Goal: Task Accomplishment & Management: Use online tool/utility

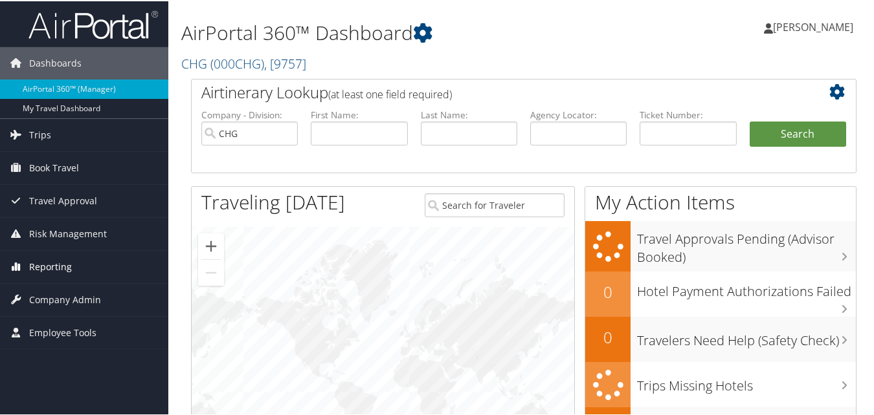
click at [41, 260] on span "Reporting" at bounding box center [50, 266] width 43 height 32
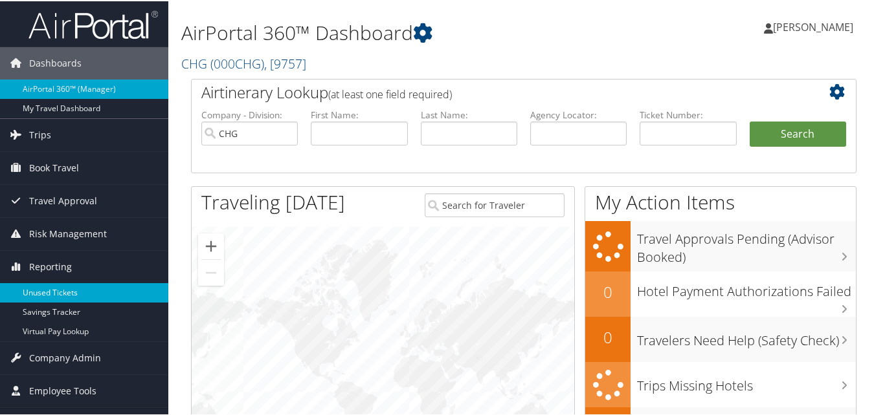
scroll to position [129, 0]
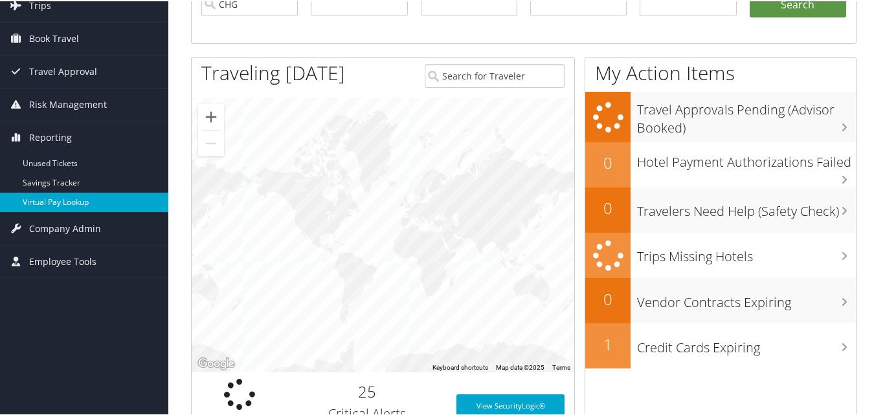
click at [73, 203] on link "Virtual Pay Lookup" at bounding box center [84, 201] width 168 height 19
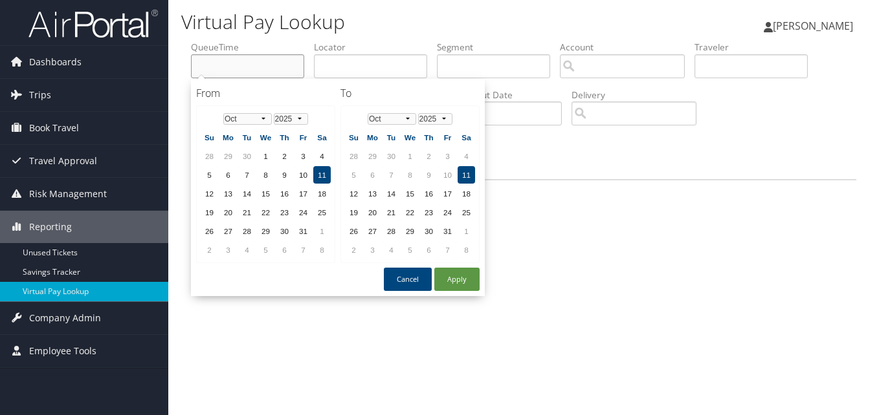
click at [247, 69] on input "text" at bounding box center [247, 66] width 113 height 24
click at [314, 60] on li "QueueTime" at bounding box center [252, 64] width 123 height 47
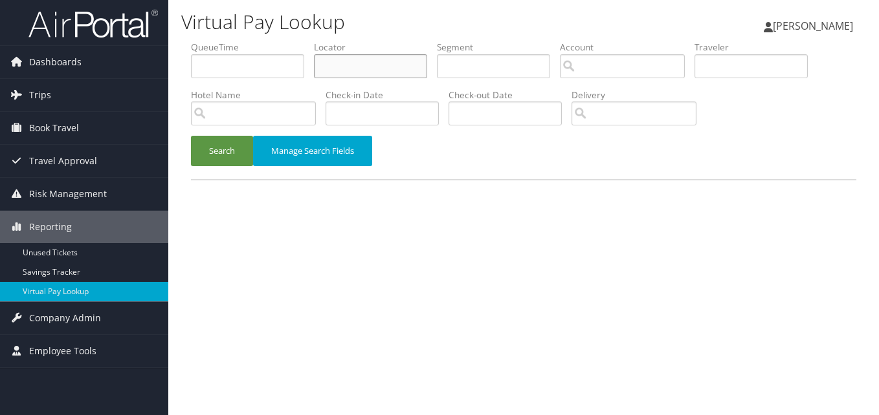
click at [360, 65] on input "text" at bounding box center [370, 66] width 113 height 24
paste input "CHPASJ"
type input "CHPASJ"
click at [201, 152] on button "Search" at bounding box center [222, 151] width 62 height 30
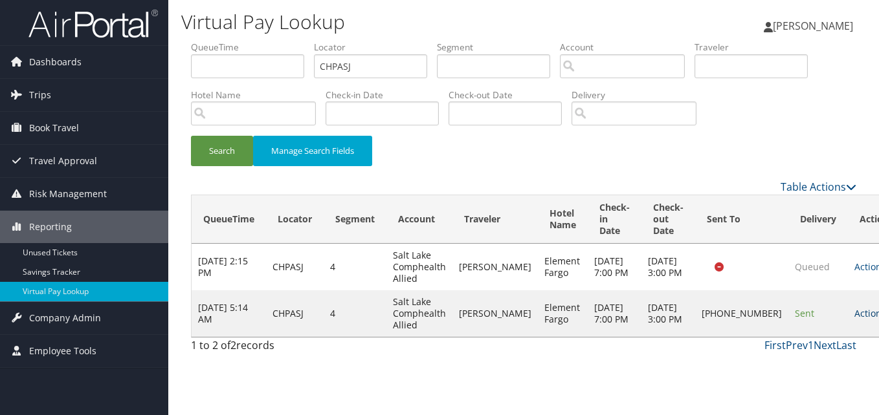
click at [854, 316] on link "Actions" at bounding box center [874, 313] width 41 height 12
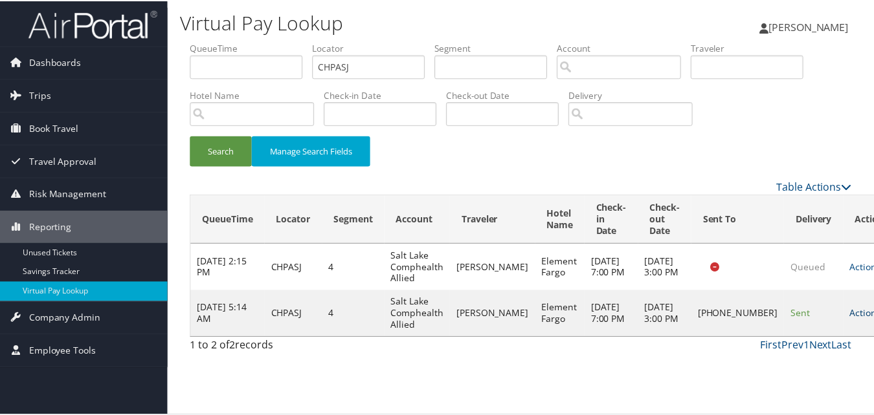
scroll to position [1, 0]
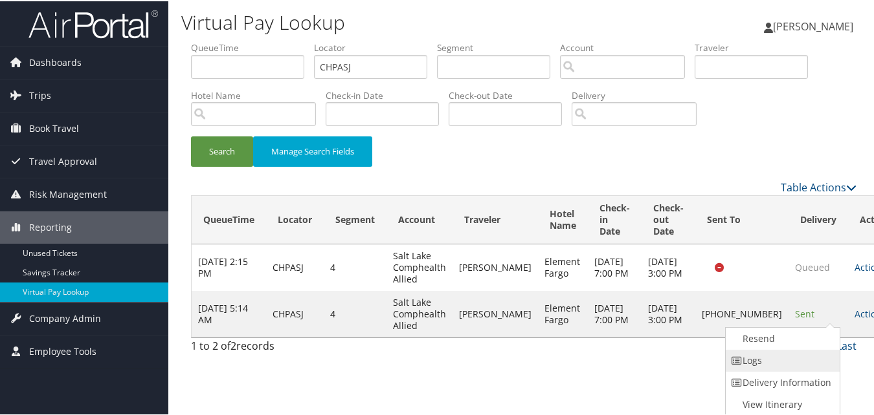
click at [787, 355] on link "Logs" at bounding box center [780, 360] width 111 height 22
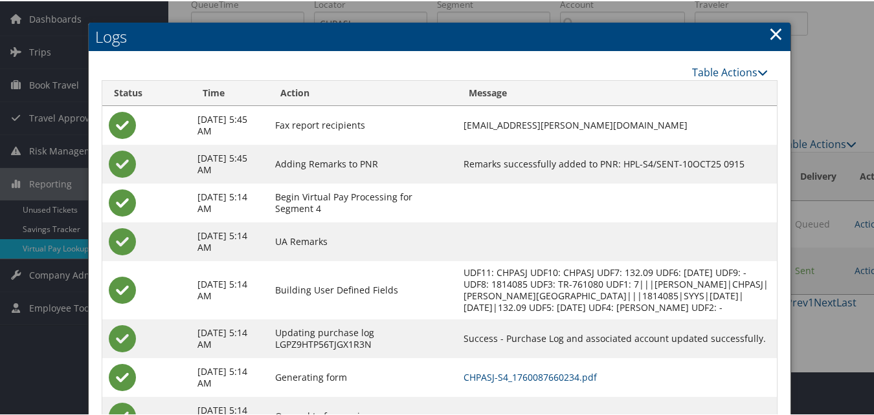
scroll to position [100, 0]
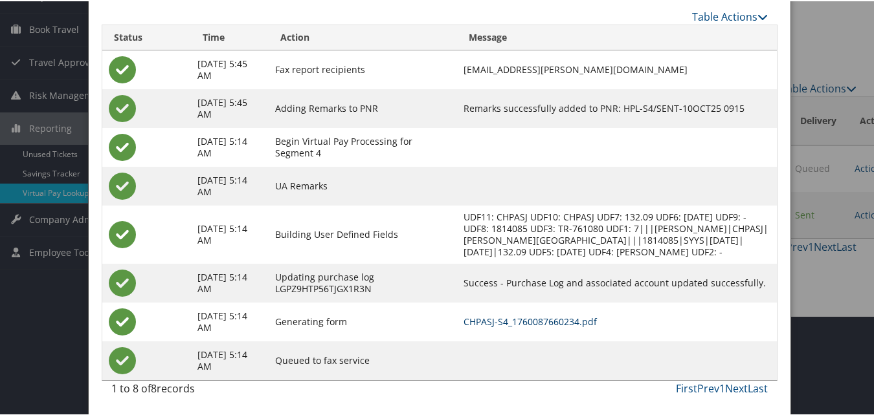
click at [515, 315] on link "CHPASJ-S4_1760087660234.pdf" at bounding box center [529, 321] width 133 height 12
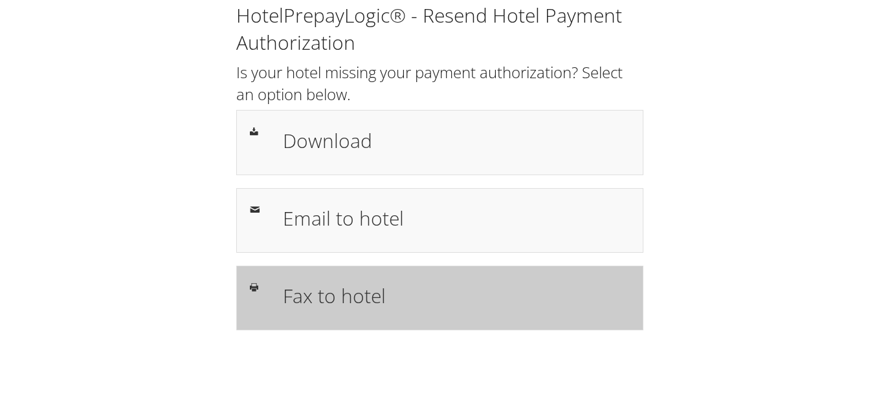
click at [385, 278] on div "Fax to hotel" at bounding box center [439, 298] width 407 height 65
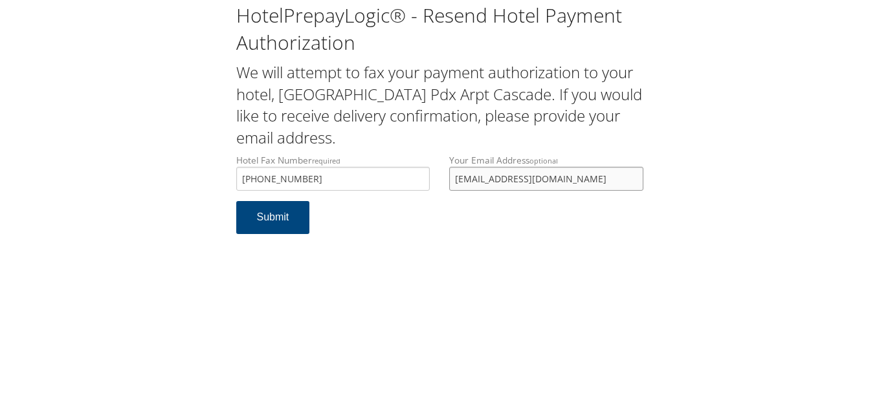
drag, startPoint x: 529, startPoint y: 183, endPoint x: 425, endPoint y: 184, distance: 103.5
click at [425, 184] on div "Hotel Fax Number required +1 (503) 288-2809 Hotel fax number is required Your E…" at bounding box center [439, 177] width 426 height 47
click at [257, 182] on input "+1 (503) 288-2809" at bounding box center [333, 179] width 194 height 24
click at [266, 179] on input "+503) 288-2809" at bounding box center [333, 179] width 194 height 24
click at [266, 184] on input "+503 288-2809" at bounding box center [333, 179] width 194 height 24
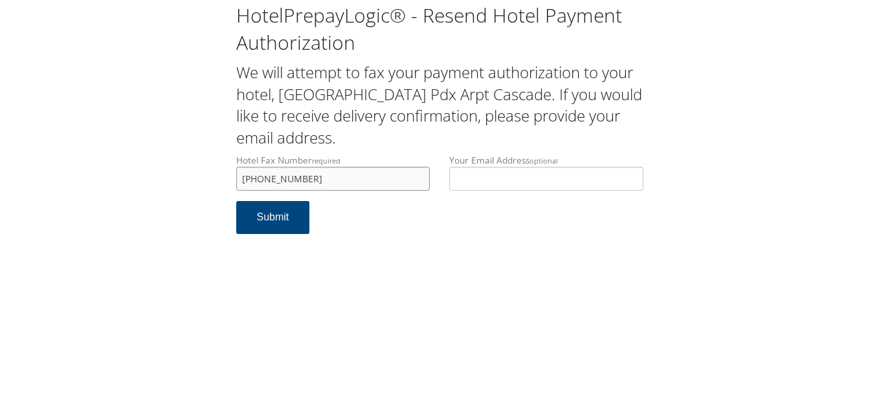
click at [281, 183] on input "+503288-2809" at bounding box center [333, 179] width 194 height 24
click at [246, 180] on input "+5032882809" at bounding box center [333, 179] width 194 height 24
type input "5032882809"
click at [248, 209] on button "Submit" at bounding box center [273, 217] width 74 height 33
drag, startPoint x: 303, startPoint y: 183, endPoint x: 226, endPoint y: 179, distance: 77.1
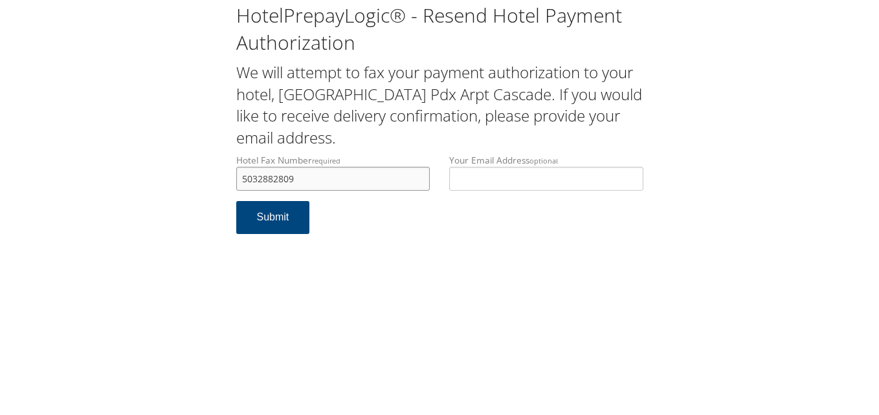
click at [226, 179] on div "Hotel Fax Number required 5032882809 Hotel fax number is required" at bounding box center [333, 177] width 214 height 47
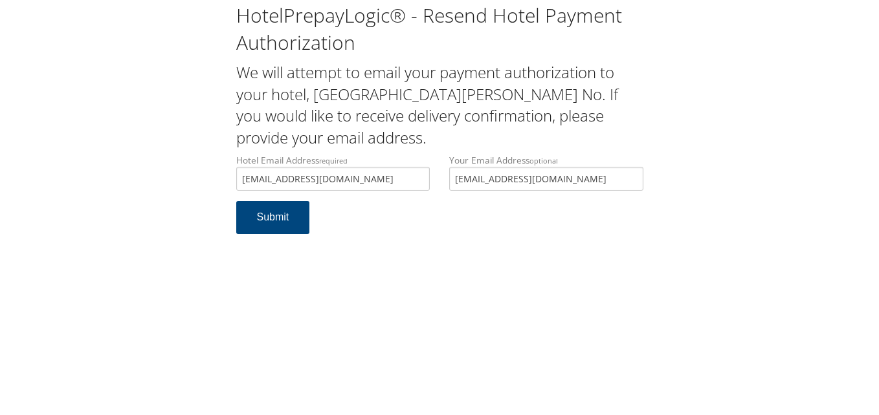
type input "[EMAIL_ADDRESS][DOMAIN_NAME]"
drag, startPoint x: 555, startPoint y: 182, endPoint x: 434, endPoint y: 195, distance: 121.6
click at [434, 195] on div "Hotel Email Address required fwafn@ighospitality.com Hotel email address is req…" at bounding box center [439, 177] width 426 height 47
click at [285, 203] on button "Submit" at bounding box center [273, 217] width 74 height 33
drag, startPoint x: 324, startPoint y: 177, endPoint x: 186, endPoint y: 175, distance: 138.5
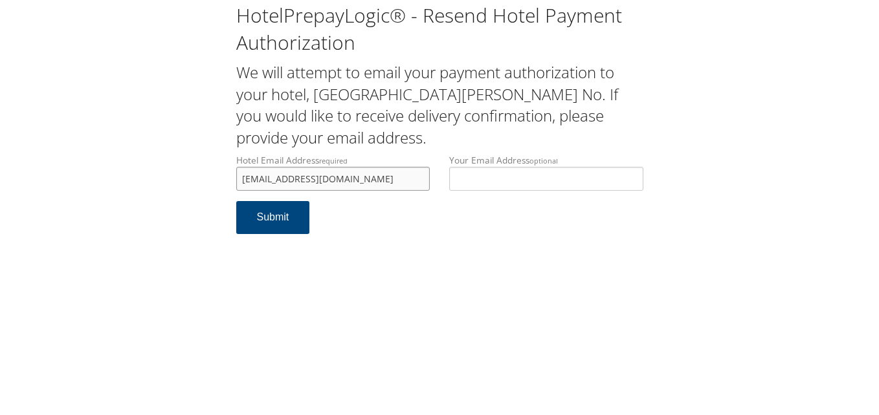
click at [186, 175] on div "HotelPrepayLogic® - Resend Hotel Payment Authorization We will attempt to email…" at bounding box center [439, 123] width 853 height 247
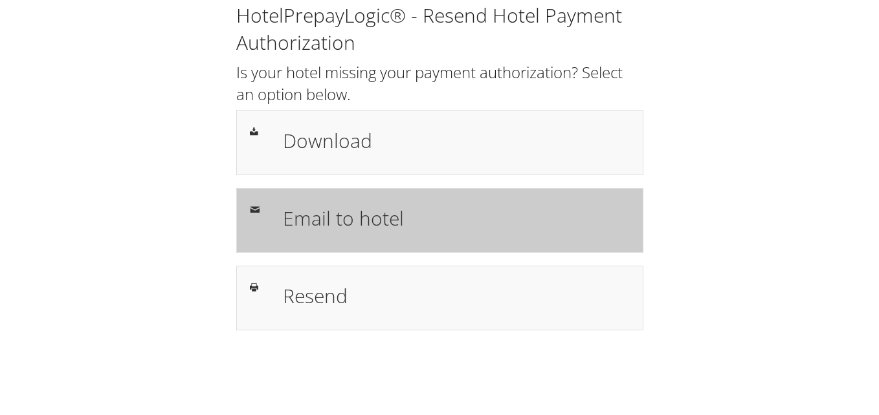
click at [289, 245] on div "Email to hotel" at bounding box center [439, 220] width 407 height 65
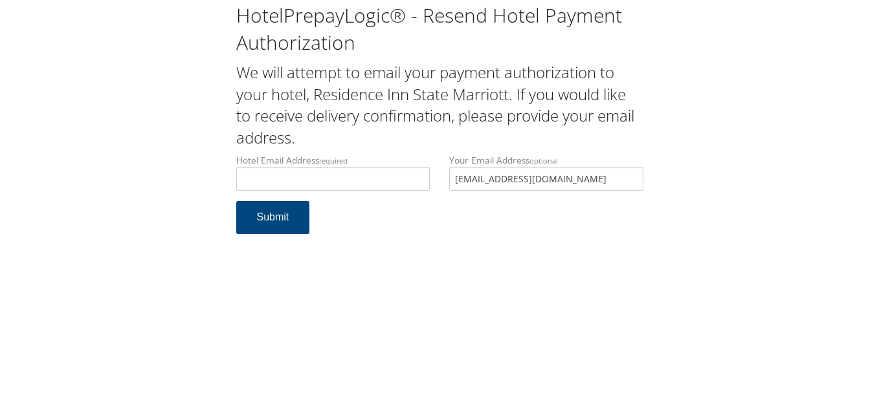
click at [413, 175] on div "Hotel Email Address required Hotel email address is required Your Email Address…" at bounding box center [439, 177] width 426 height 47
click at [347, 174] on input "Hotel Email Address required" at bounding box center [333, 179] width 194 height 24
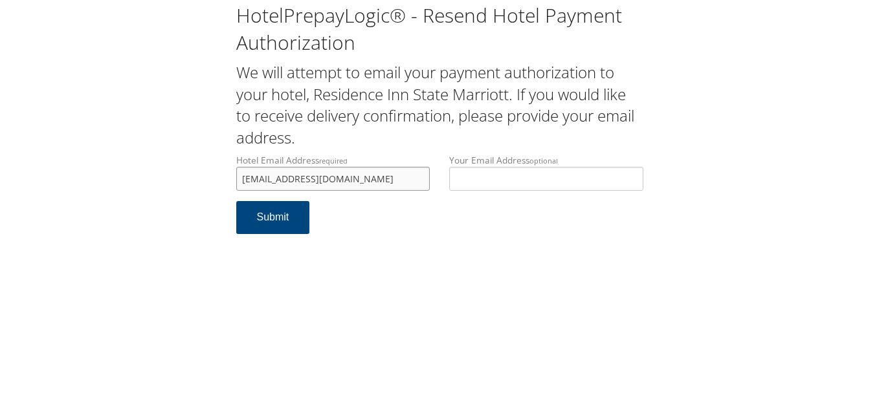
click at [249, 181] on input "frontdesk@riftatecollege.com" at bounding box center [333, 179] width 194 height 24
click at [252, 179] on input "frontdesk@riftatecollege.com" at bounding box center [333, 179] width 194 height 24
click at [263, 178] on input "frontdesk@riftatecollege.com" at bounding box center [333, 179] width 194 height 24
click at [268, 178] on input "frontdesk@riftatecollege.com" at bounding box center [333, 179] width 194 height 24
click at [272, 179] on input "frontdesk@riftatecollege.com" at bounding box center [333, 179] width 194 height 24
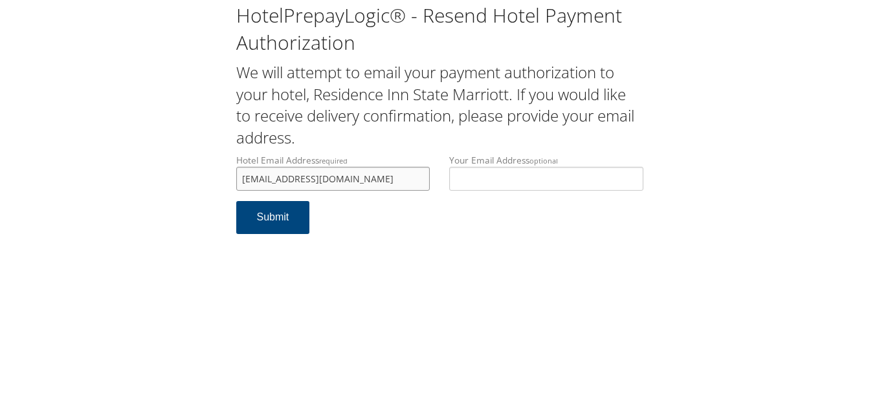
click at [278, 176] on input "frontdesk@riftatecollege.com" at bounding box center [333, 179] width 194 height 24
click at [284, 176] on input "frontdesk@riftatecollege.com" at bounding box center [333, 179] width 194 height 24
click at [297, 181] on input "frontdesk@riftatecollege.com" at bounding box center [333, 179] width 194 height 24
click at [304, 181] on input "frontdesk@riftatecollege.com" at bounding box center [333, 179] width 194 height 24
click at [298, 181] on input "frontdesk@riftatecollege.com" at bounding box center [333, 179] width 194 height 24
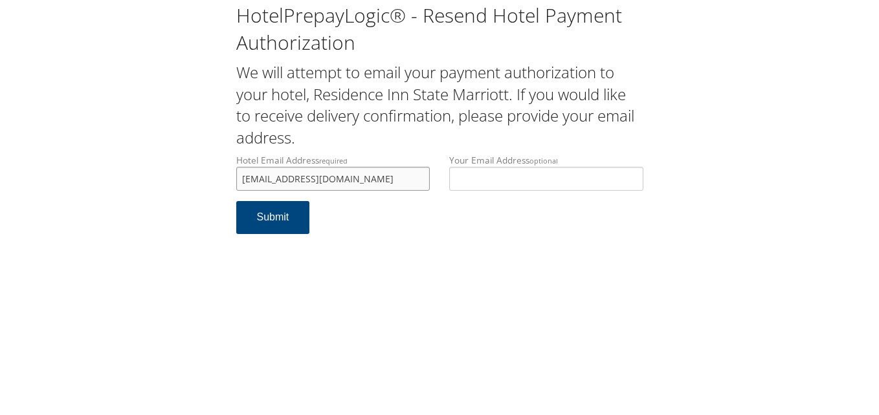
click at [298, 181] on input "frontdesk@riftatecollege.com" at bounding box center [333, 179] width 194 height 24
click at [300, 184] on input "frontdesk@riftatecollege.com" at bounding box center [333, 179] width 194 height 24
type input "frontdesk@ristatecollege.com"
click at [289, 215] on button "Submit" at bounding box center [273, 217] width 74 height 33
drag, startPoint x: 394, startPoint y: 178, endPoint x: 156, endPoint y: 159, distance: 238.9
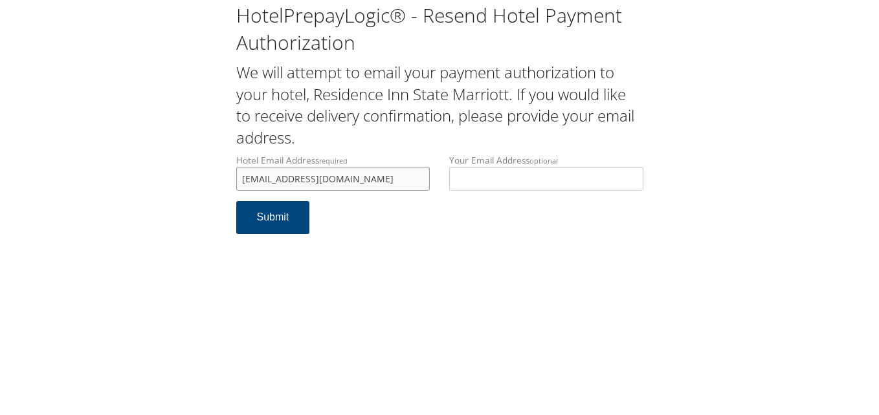
click at [156, 159] on div "HotelPrepayLogic® - Resend Hotel Payment Authorization We will attempt to email…" at bounding box center [439, 123] width 853 height 247
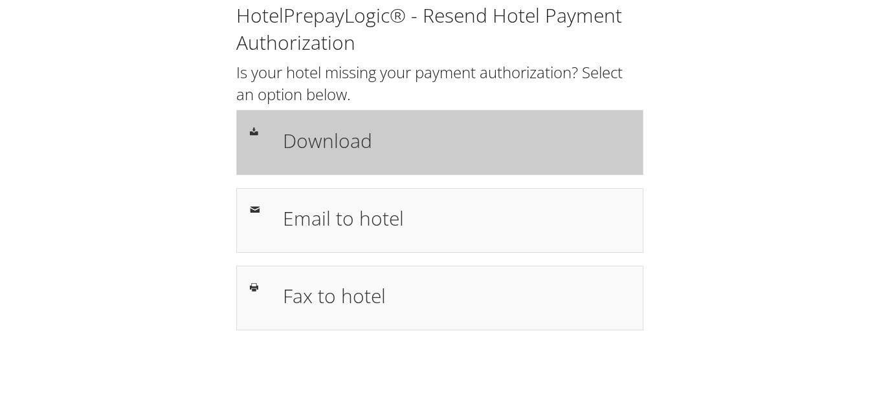
drag, startPoint x: 442, startPoint y: 181, endPoint x: 443, endPoint y: 159, distance: 21.4
click at [442, 181] on div "HotelPrepayLogic® - Resend Hotel Payment Authorization Is your hotel missing yo…" at bounding box center [439, 166] width 426 height 329
click at [443, 157] on div "Download" at bounding box center [456, 143] width 366 height 38
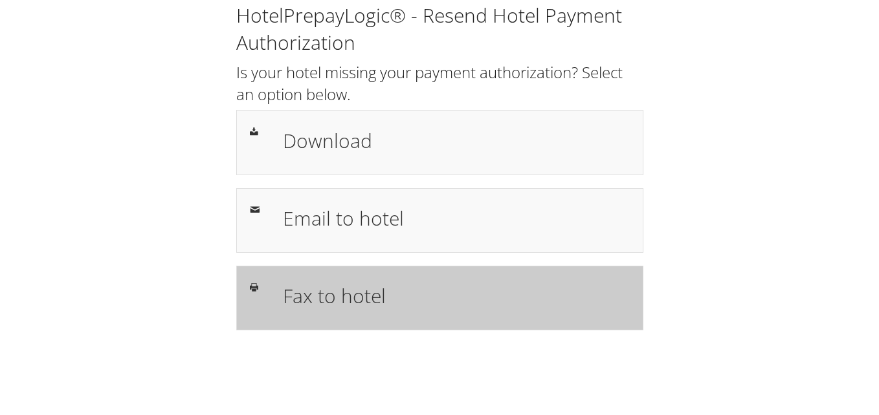
click at [354, 292] on h1 "Fax to hotel" at bounding box center [456, 296] width 347 height 29
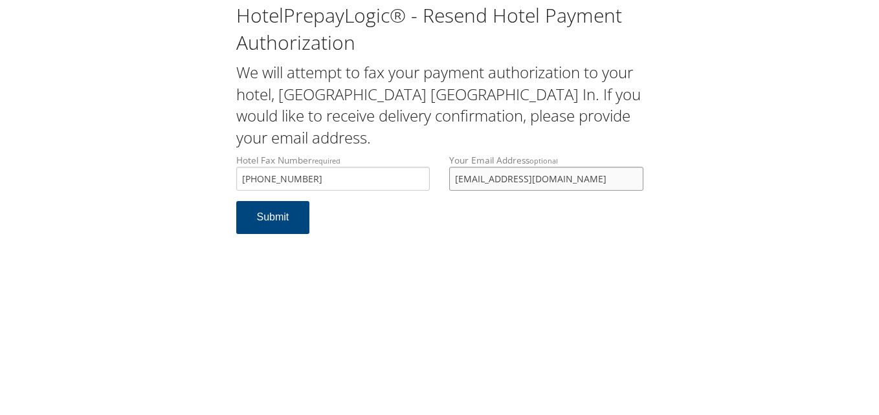
drag, startPoint x: 600, startPoint y: 183, endPoint x: 410, endPoint y: 157, distance: 191.4
click at [410, 157] on div "Hotel Fax Number required [PHONE_NUMBER] Hotel fax number is required Your Emai…" at bounding box center [439, 177] width 426 height 47
click at [297, 186] on input "[PHONE_NUMBER]" at bounding box center [333, 179] width 194 height 24
click at [278, 183] on input "[PHONE_NUMBER]" at bounding box center [333, 179] width 194 height 24
click at [258, 179] on input "+1 (2196618484" at bounding box center [333, 179] width 194 height 24
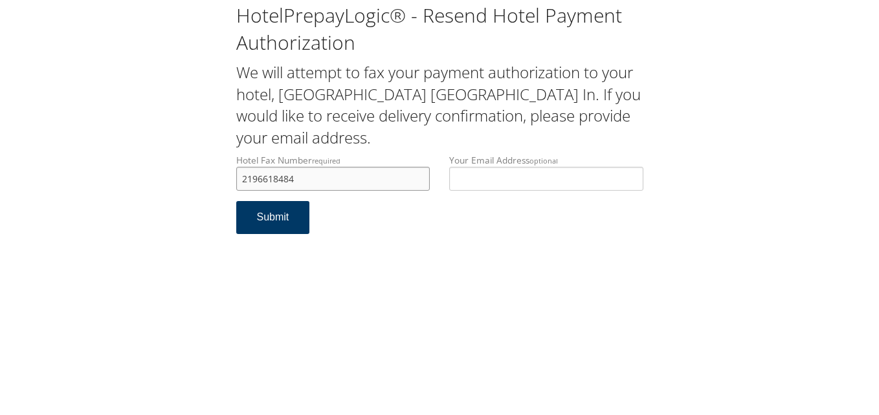
type input "2196618484"
click at [259, 223] on button "Submit" at bounding box center [273, 217] width 74 height 33
drag, startPoint x: 311, startPoint y: 178, endPoint x: 234, endPoint y: 179, distance: 77.7
click at [234, 179] on div "Hotel Fax Number required 2196618484 Hotel fax number is required" at bounding box center [333, 177] width 214 height 47
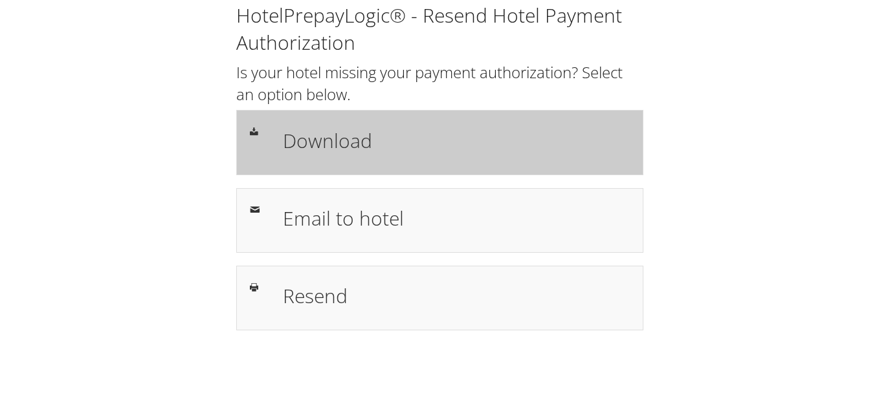
click at [398, 142] on h1 "Download" at bounding box center [456, 140] width 347 height 29
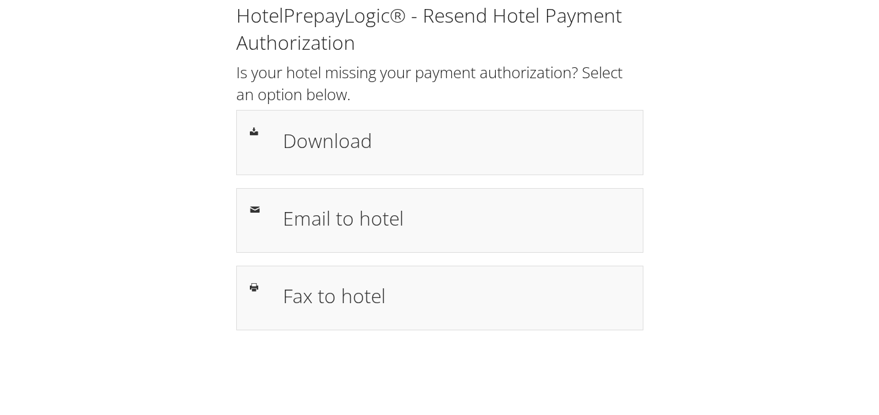
click at [522, 133] on h1 "Download" at bounding box center [456, 140] width 347 height 29
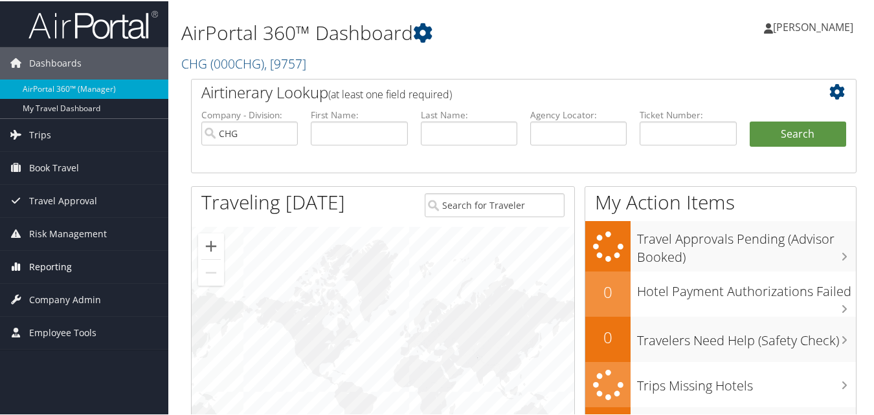
click at [106, 280] on link "Reporting" at bounding box center [84, 266] width 168 height 32
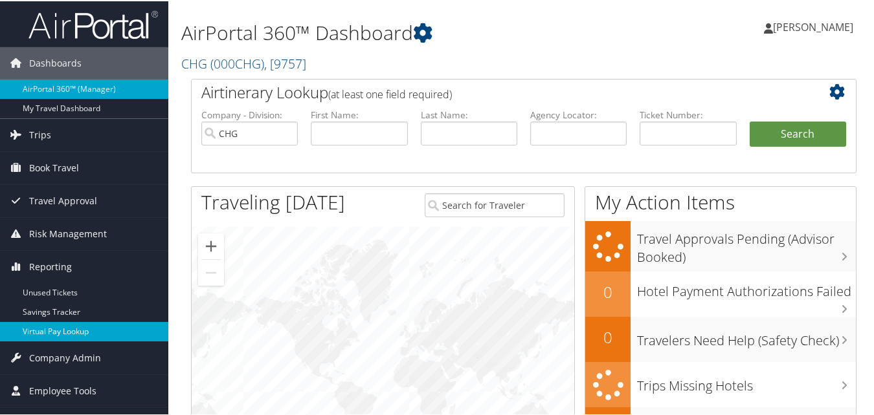
click at [80, 330] on link "Virtual Pay Lookup" at bounding box center [84, 330] width 168 height 19
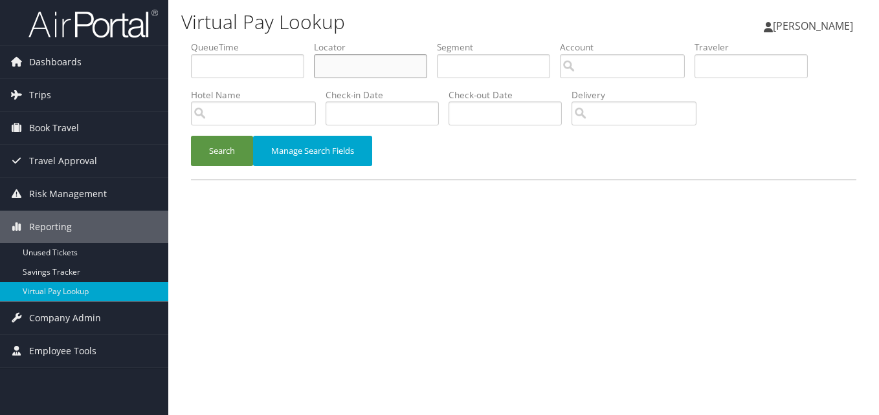
click at [388, 68] on input "text" at bounding box center [370, 66] width 113 height 24
paste input "AOFQUV"
type input "AOFQUV"
click at [222, 149] on button "Search" at bounding box center [222, 151] width 62 height 30
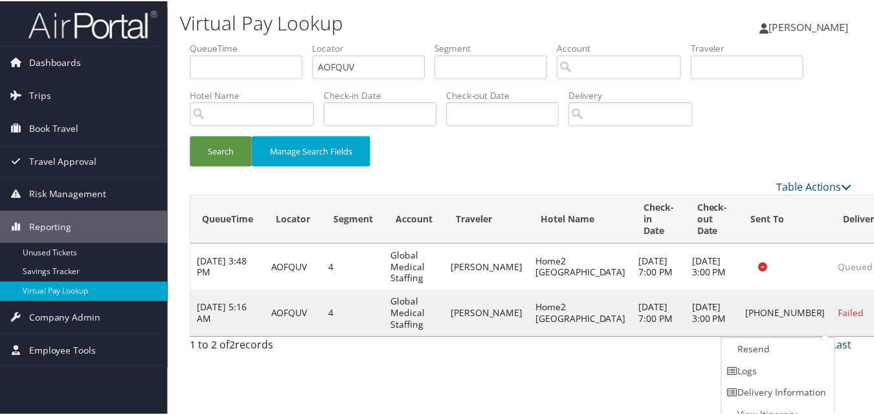
scroll to position [12, 0]
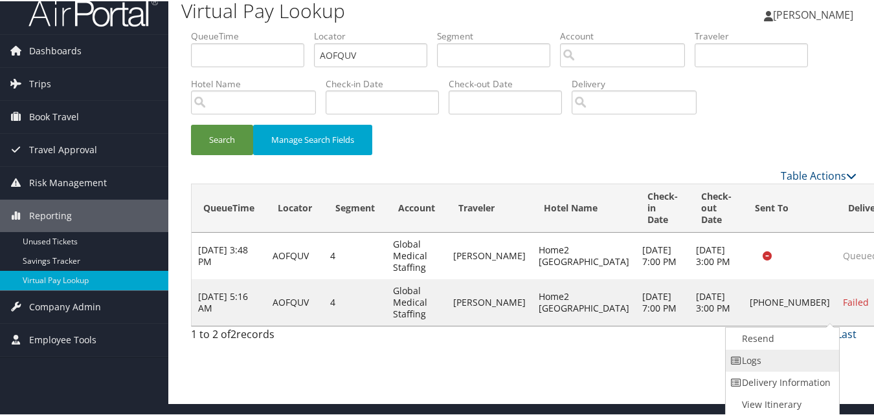
click at [779, 369] on link "Logs" at bounding box center [780, 360] width 111 height 22
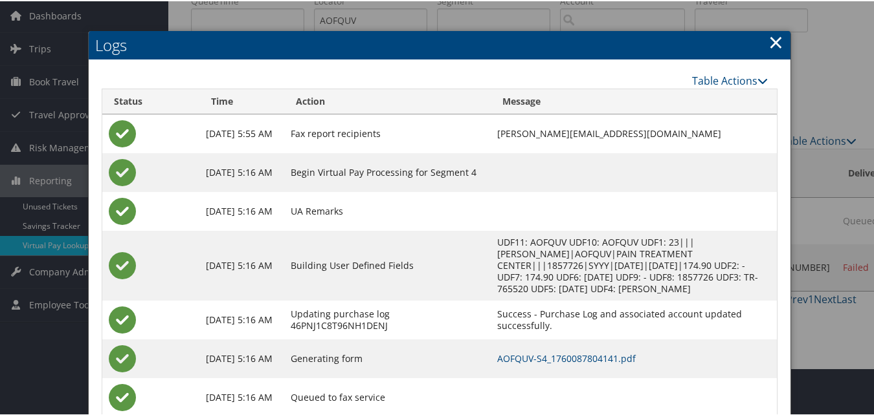
scroll to position [84, 0]
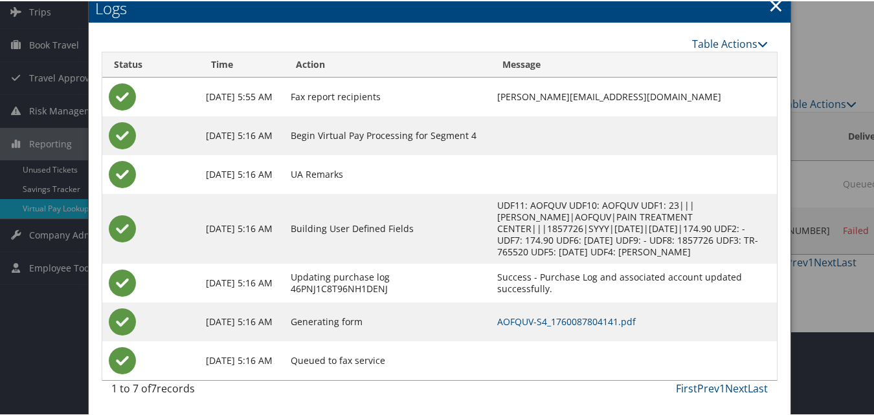
click at [568, 311] on td "AOFQUV-S4_1760087804141.pdf" at bounding box center [634, 321] width 286 height 39
click at [568, 315] on link "AOFQUV-S4_1760087804141.pdf" at bounding box center [566, 321] width 138 height 12
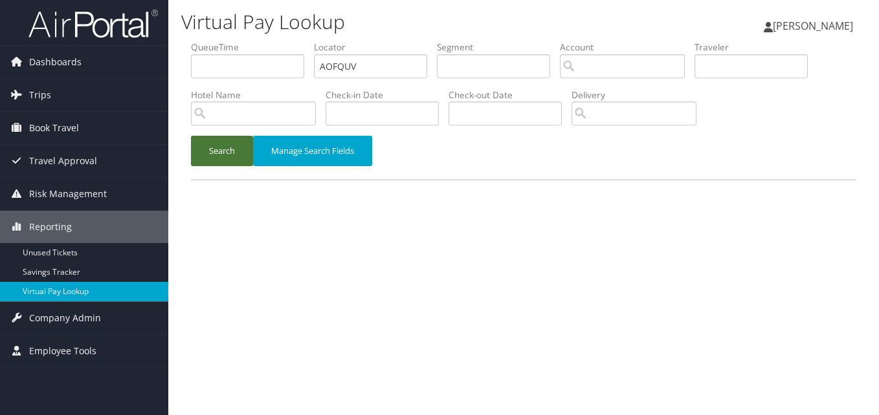
click at [237, 160] on button "Search" at bounding box center [222, 151] width 62 height 30
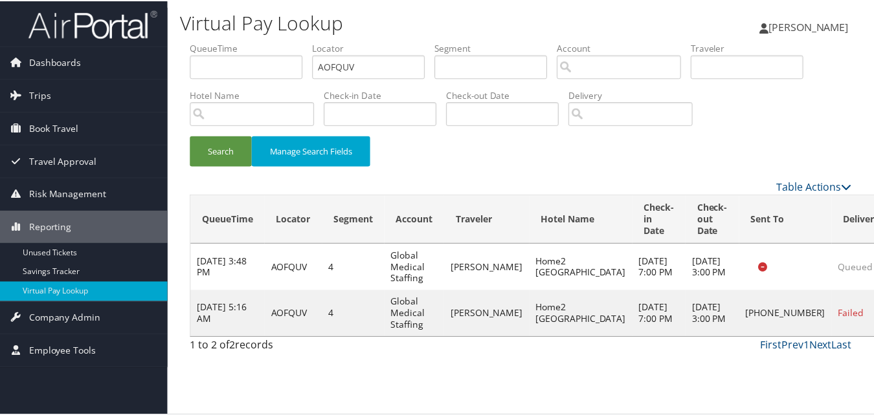
scroll to position [12, 0]
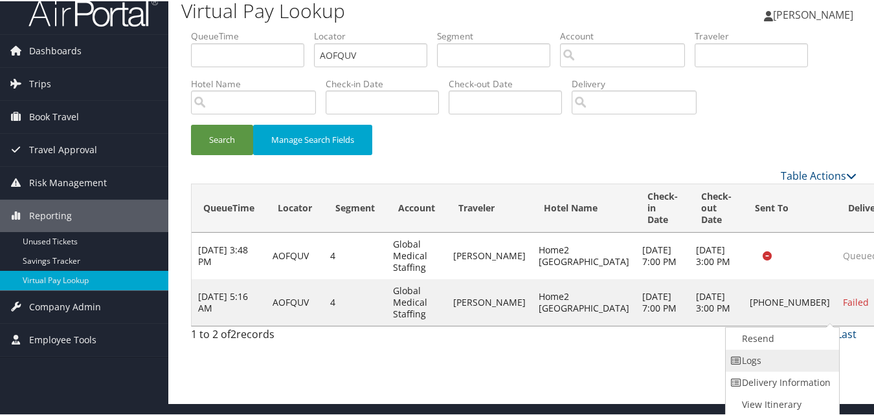
click at [756, 357] on link "Logs" at bounding box center [780, 360] width 111 height 22
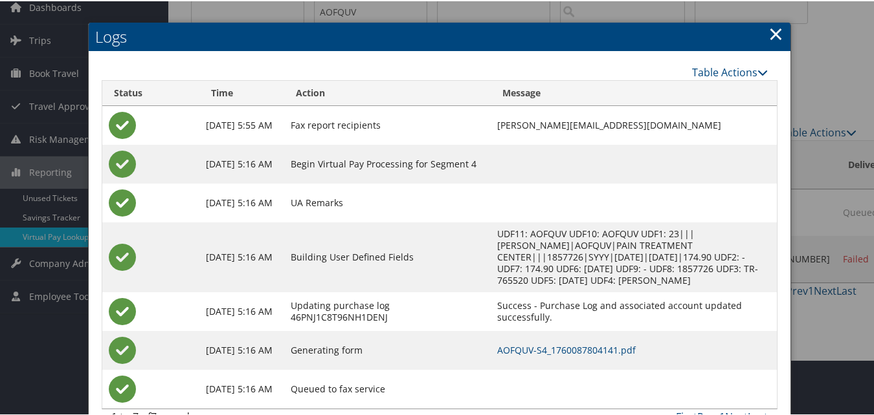
scroll to position [84, 0]
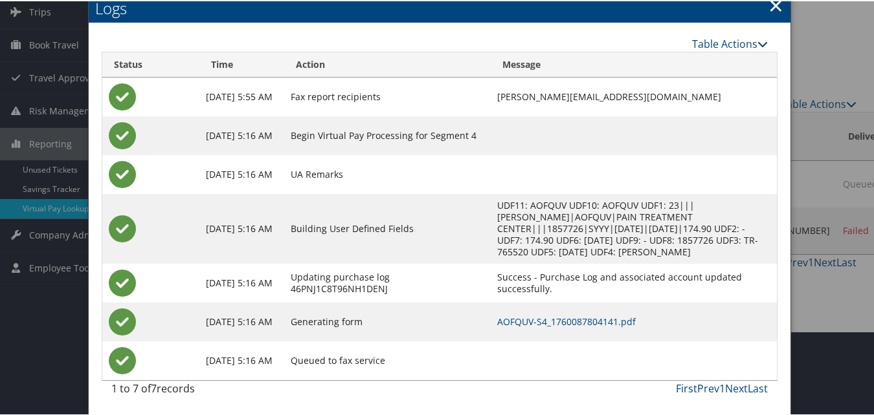
click at [771, 10] on link "×" at bounding box center [775, 4] width 15 height 26
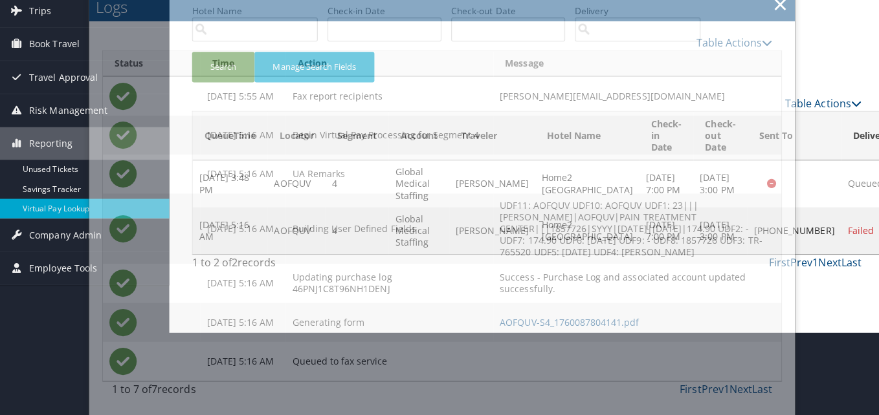
scroll to position [0, 0]
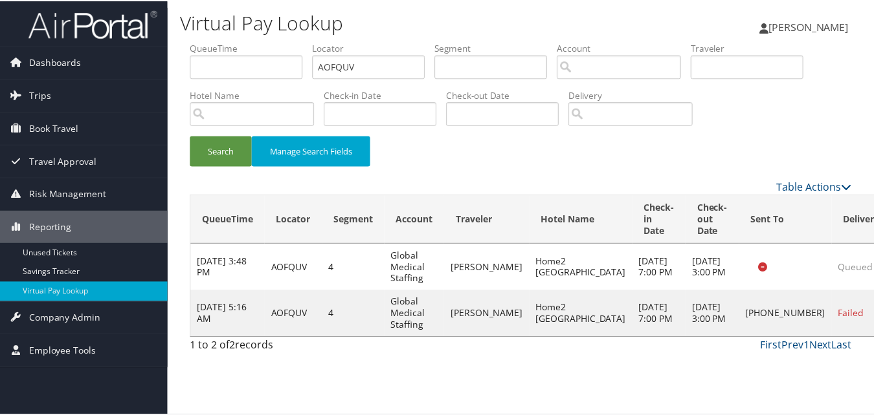
scroll to position [12, 0]
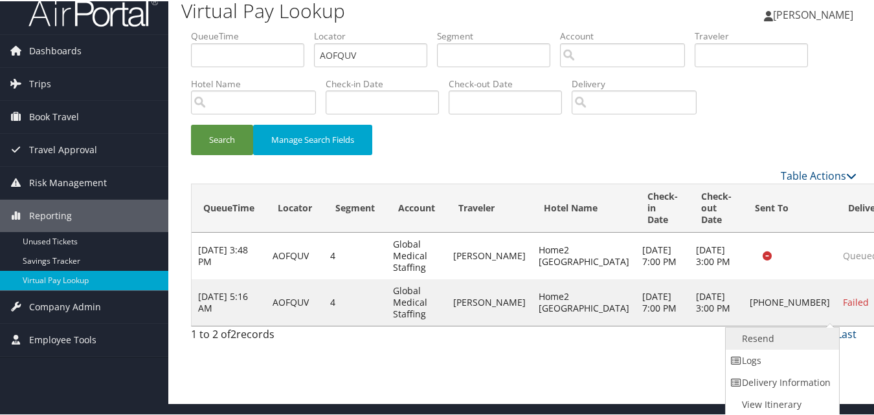
click at [766, 338] on link "Resend" at bounding box center [780, 338] width 111 height 22
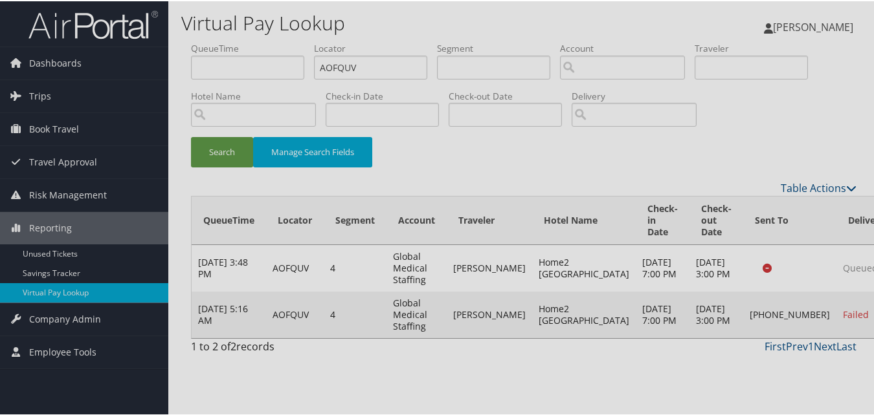
scroll to position [0, 0]
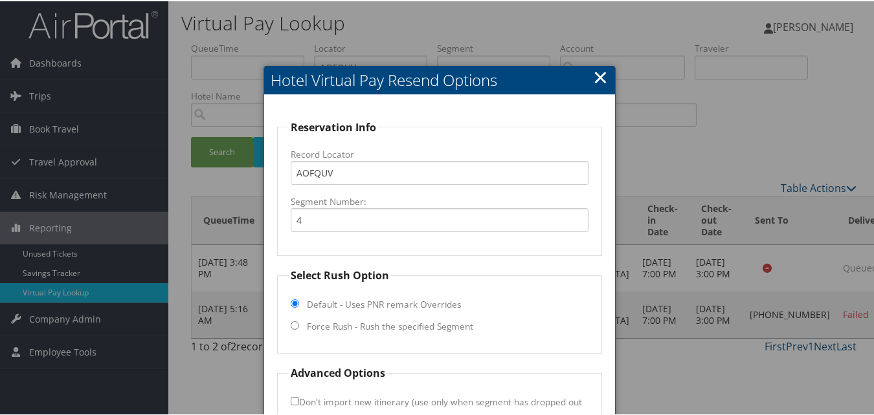
click at [340, 326] on label "Force Rush - Rush the specified Segment" at bounding box center [390, 325] width 166 height 13
click at [299, 326] on input "Force Rush - Rush the specified Segment" at bounding box center [295, 324] width 8 height 8
radio input "true"
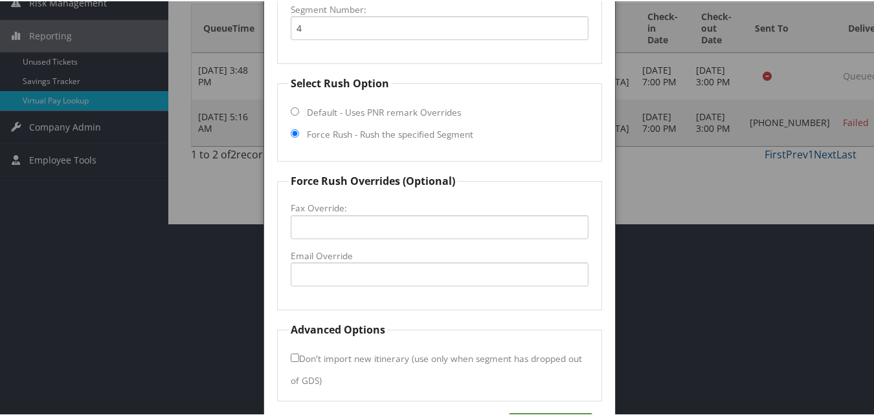
scroll to position [194, 0]
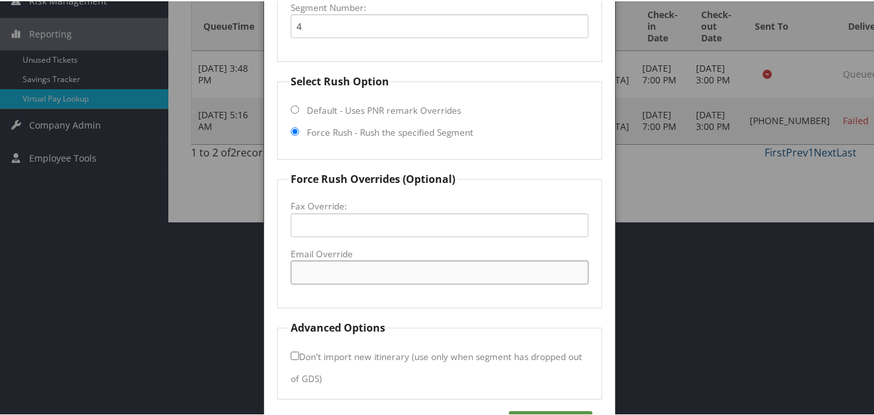
click at [346, 278] on input "Email Override" at bounding box center [439, 271] width 297 height 24
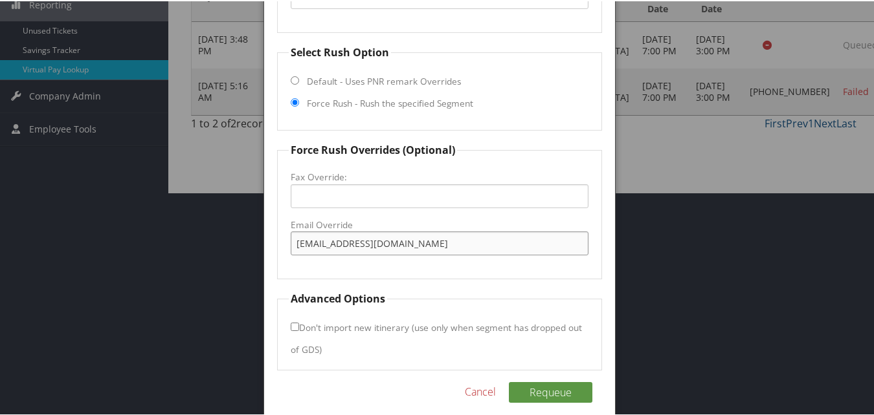
scroll to position [236, 0]
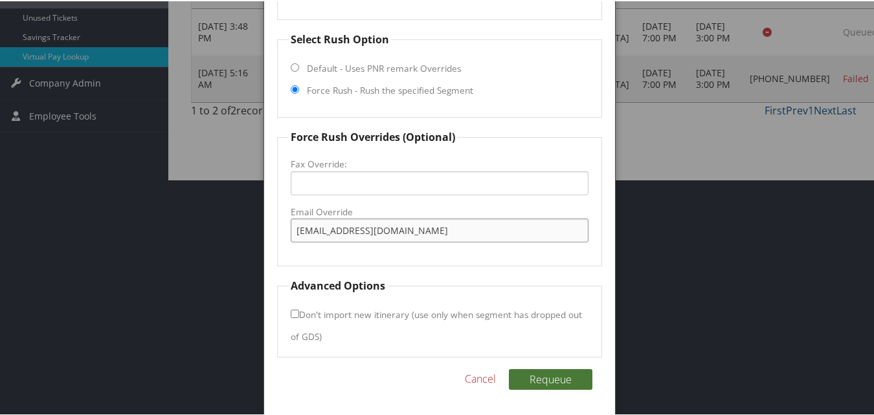
type input "home2suiteseureka@gmail.com"
click at [527, 374] on button "Requeue" at bounding box center [550, 378] width 83 height 21
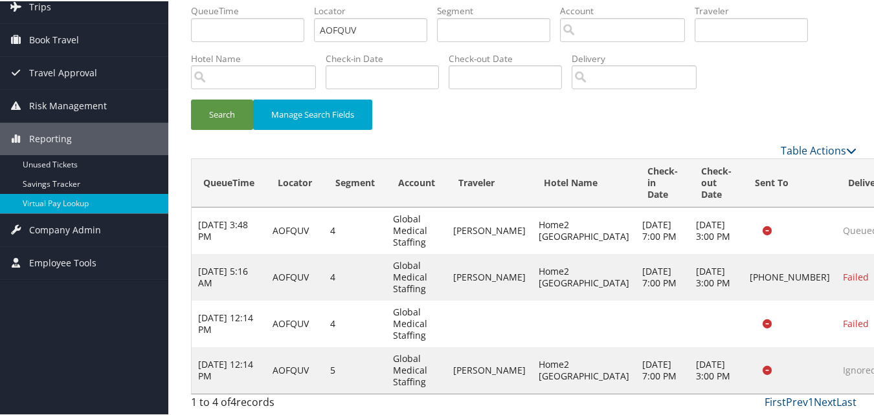
scroll to position [72, 0]
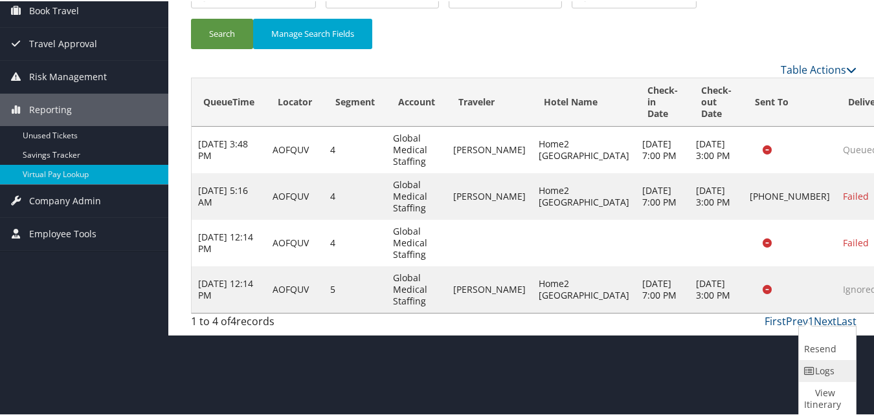
click at [819, 365] on link "Logs" at bounding box center [826, 370] width 54 height 22
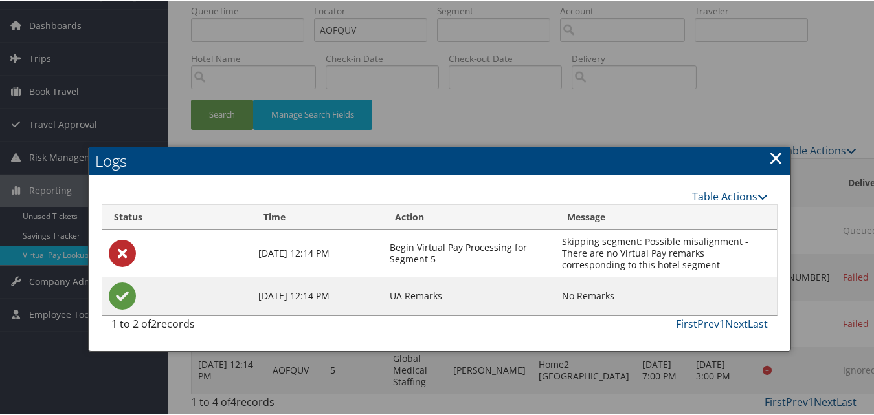
click at [771, 144] on link "×" at bounding box center [775, 157] width 15 height 26
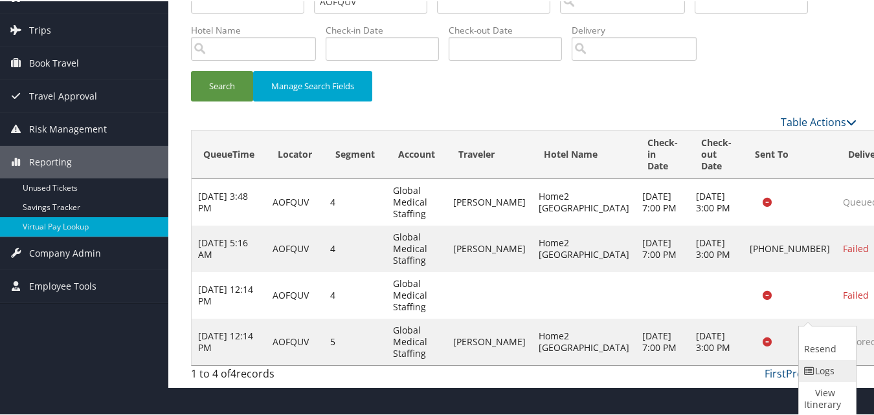
click at [815, 359] on link "Logs" at bounding box center [826, 370] width 54 height 22
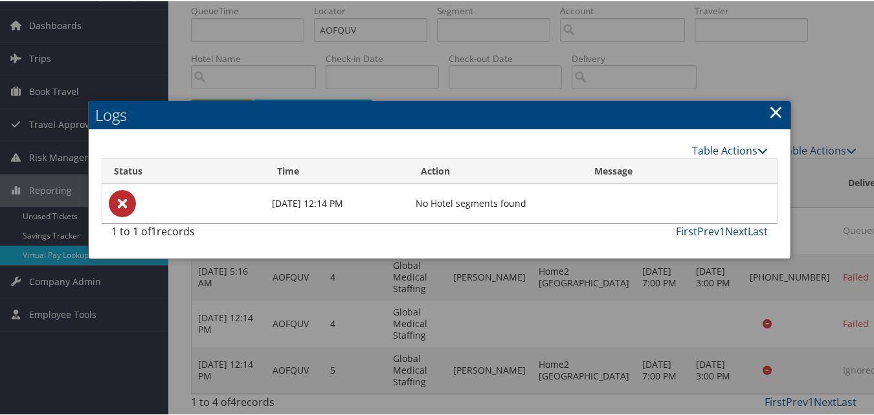
click at [654, 315] on div at bounding box center [439, 207] width 879 height 415
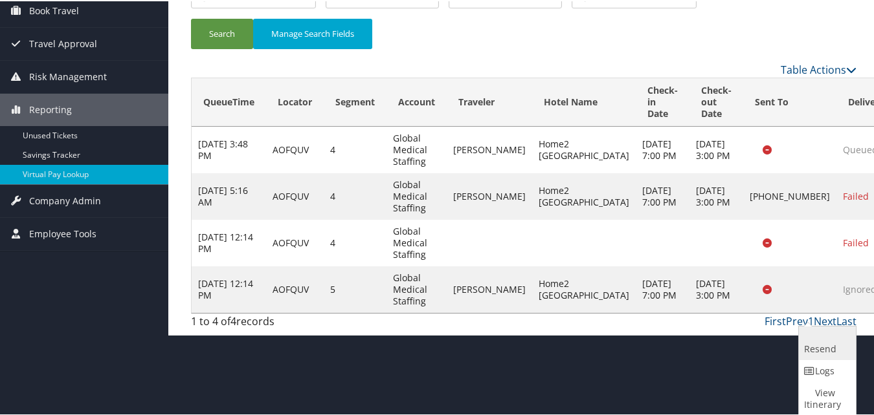
click at [823, 342] on link "Resend" at bounding box center [826, 343] width 54 height 34
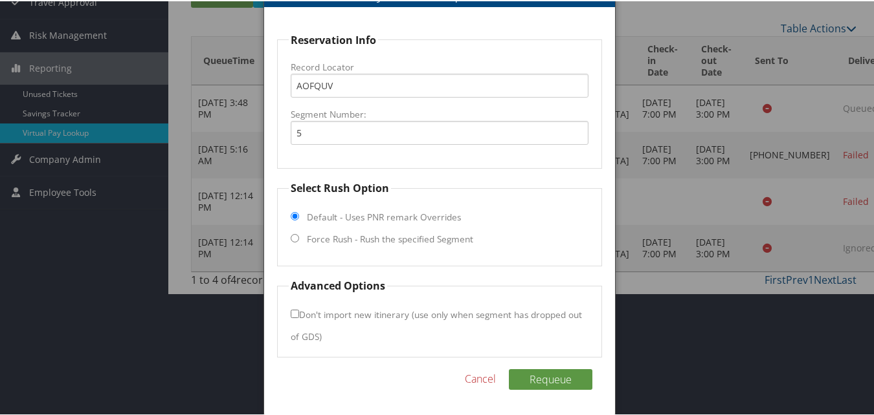
scroll to position [0, 0]
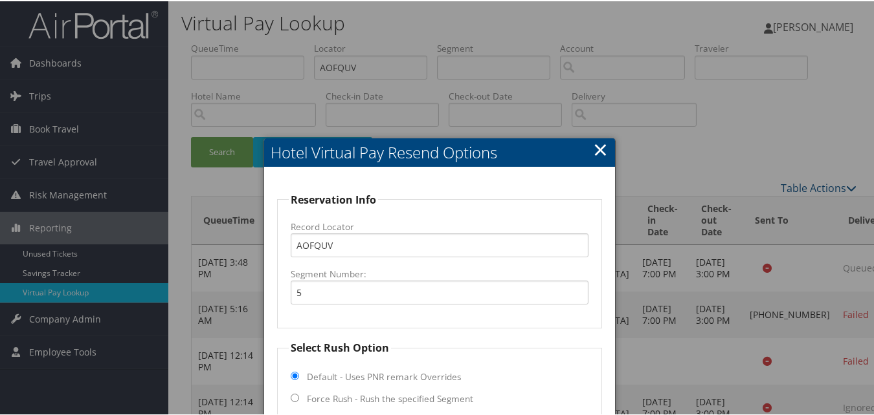
click at [595, 142] on link "×" at bounding box center [600, 148] width 15 height 26
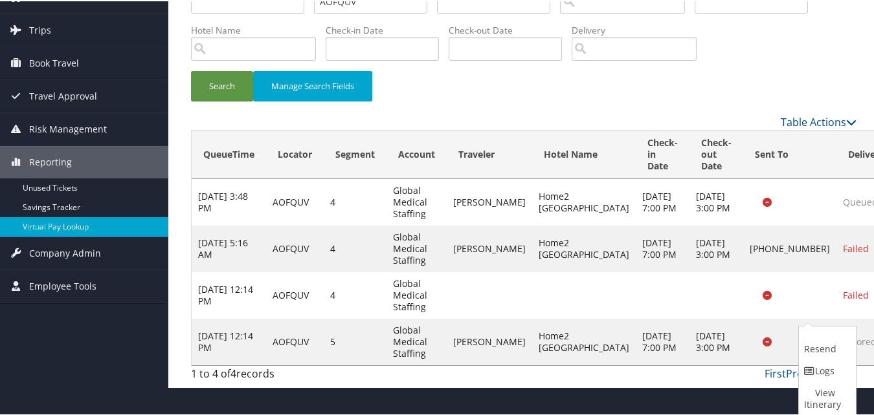
scroll to position [72, 0]
click at [811, 366] on icon at bounding box center [810, 370] width 12 height 9
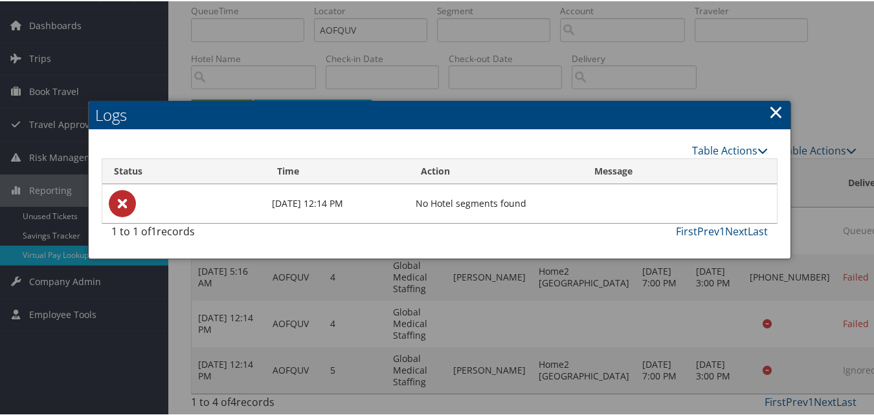
click at [729, 374] on div at bounding box center [439, 207] width 879 height 415
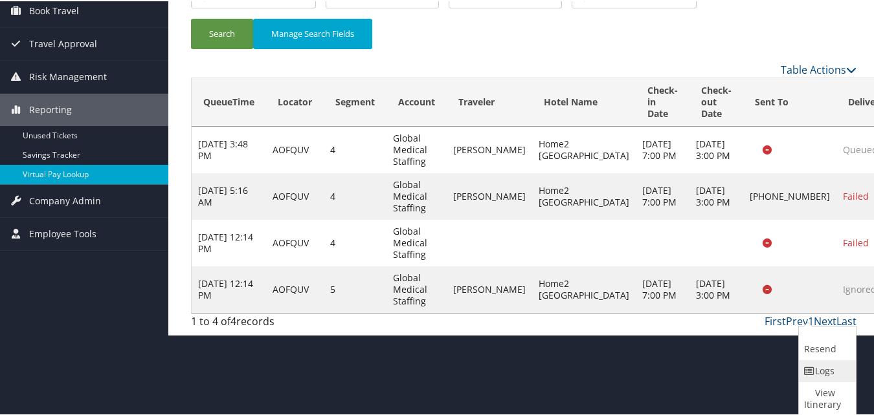
click at [822, 372] on link "Logs" at bounding box center [826, 370] width 54 height 22
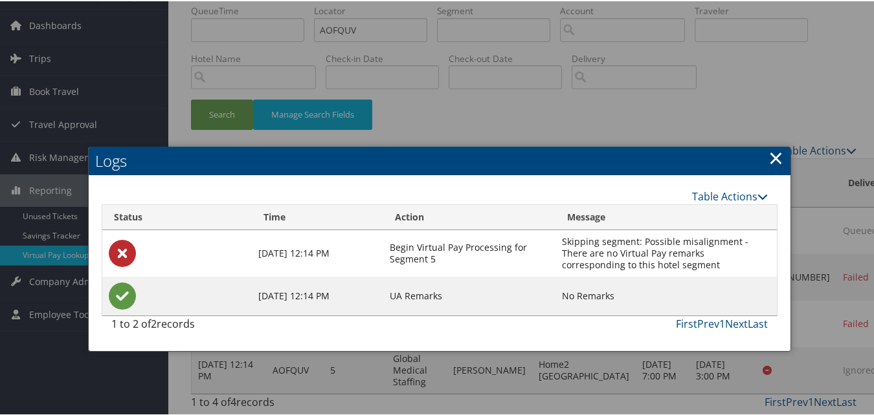
scroll to position [0, 0]
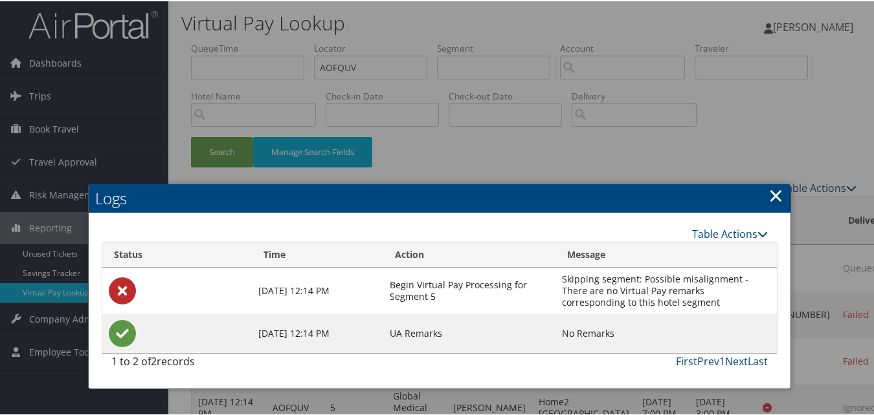
click at [778, 195] on link "×" at bounding box center [775, 194] width 15 height 26
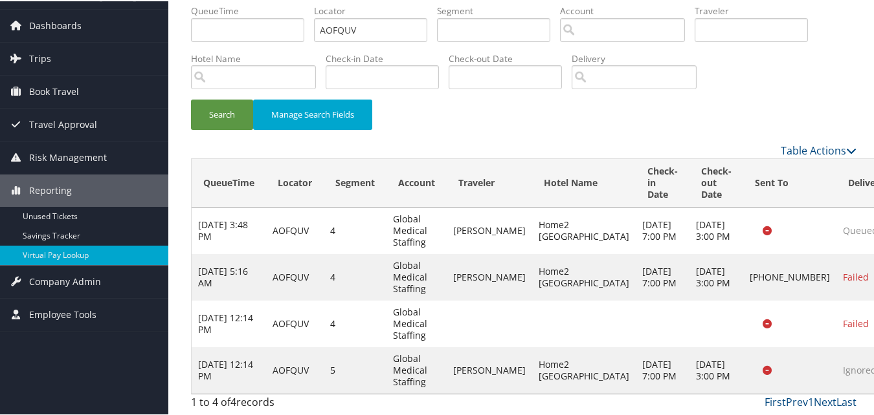
scroll to position [72, 0]
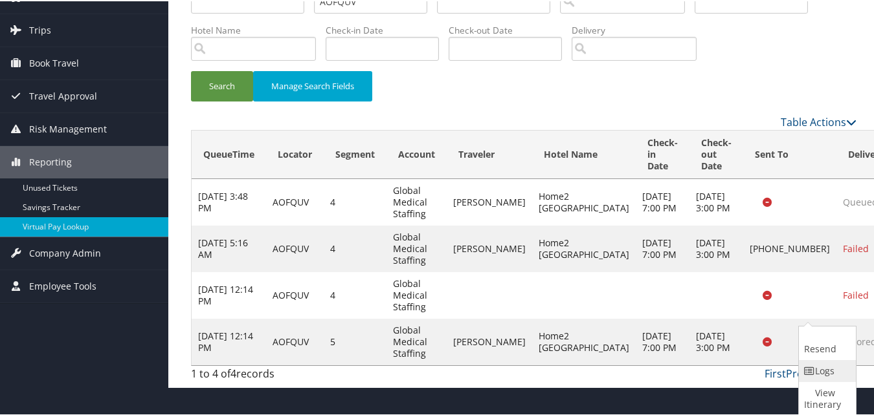
click at [813, 366] on icon at bounding box center [810, 370] width 12 height 9
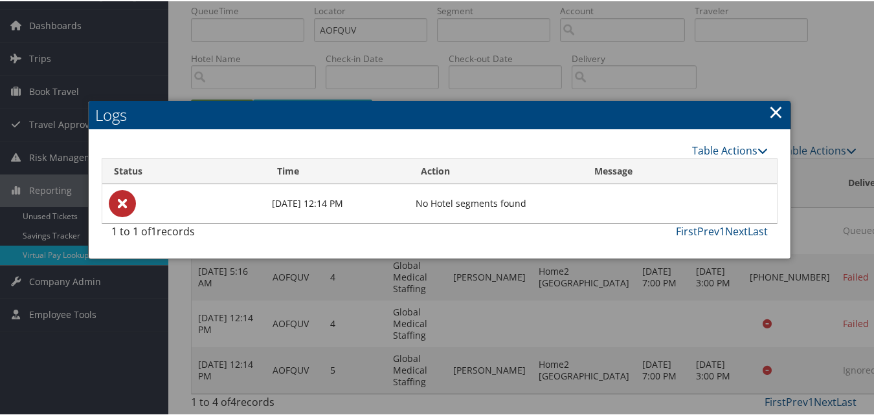
click at [704, 349] on div at bounding box center [439, 207] width 879 height 415
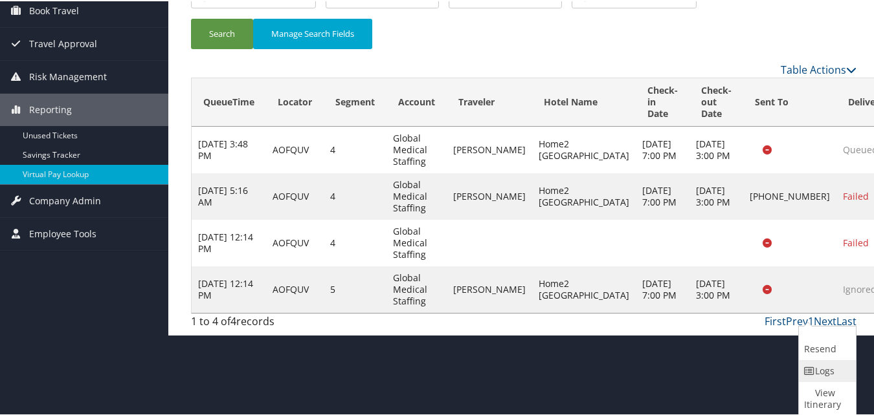
click at [808, 370] on icon at bounding box center [810, 370] width 12 height 9
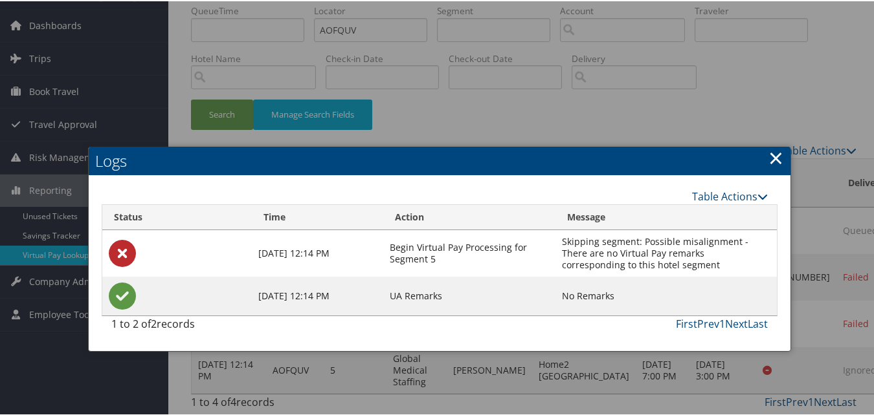
click at [670, 379] on div at bounding box center [439, 207] width 879 height 415
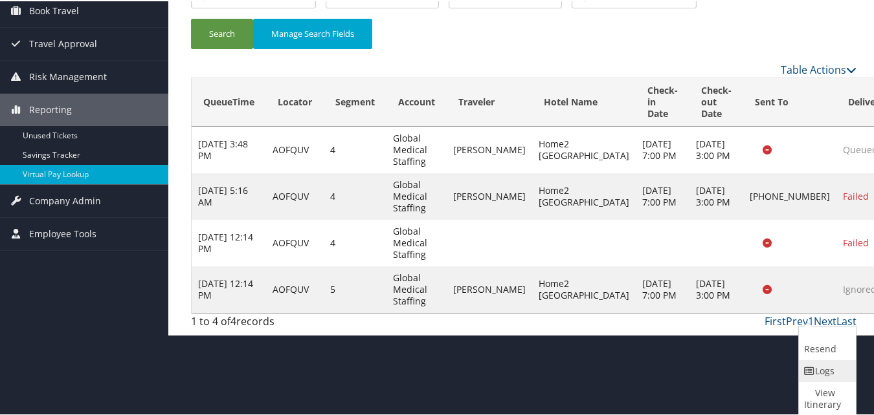
click at [820, 369] on link "Logs" at bounding box center [826, 370] width 54 height 22
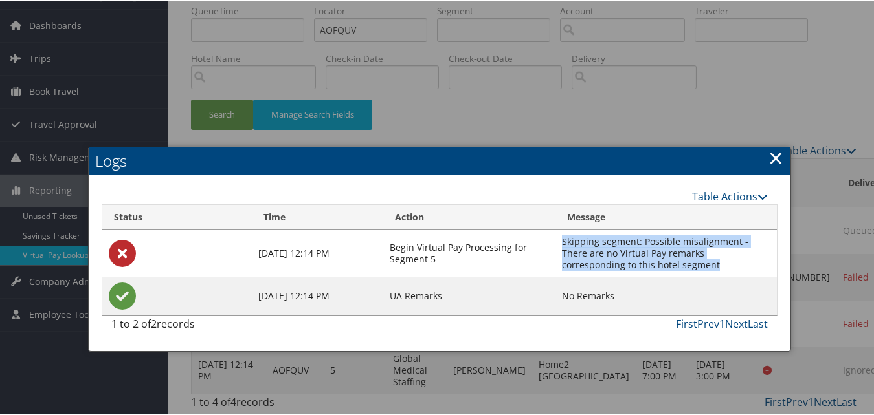
drag, startPoint x: 654, startPoint y: 231, endPoint x: 557, endPoint y: 211, distance: 99.1
click at [557, 229] on td "Skipping segment: Possible misalignment - There are no Virtual Pay remarks corr…" at bounding box center [665, 252] width 221 height 47
copy td "Skipping segment: Possible misalignment - There are no Virtual Pay remarks corr…"
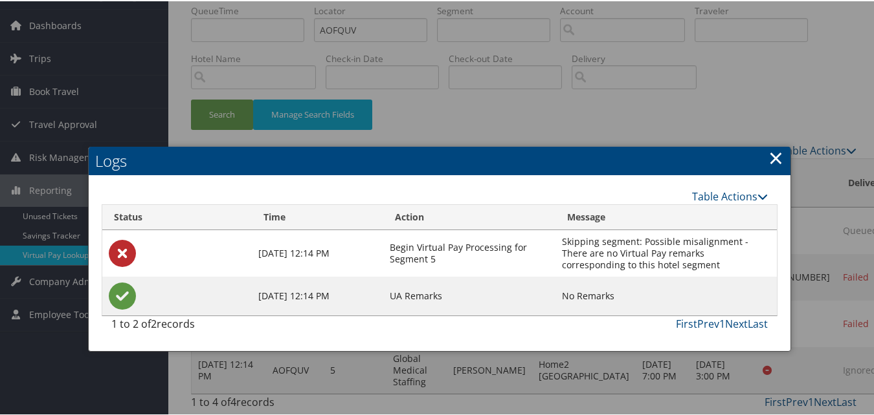
click at [763, 146] on h2 "Logs" at bounding box center [439, 160] width 701 height 28
click at [770, 144] on link "×" at bounding box center [775, 157] width 15 height 26
